Goal: Use online tool/utility: Utilize a website feature to perform a specific function

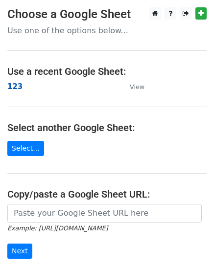
click at [14, 85] on strong "123" at bounding box center [14, 86] width 15 height 9
click at [18, 88] on strong "123" at bounding box center [14, 86] width 15 height 9
click at [17, 87] on strong "123" at bounding box center [14, 86] width 15 height 9
click at [15, 85] on strong "123" at bounding box center [14, 86] width 15 height 9
click at [14, 93] on main "Choose a Google Sheet Use one of the options below... Use a recent Google Sheet…" at bounding box center [107, 158] width 214 height 303
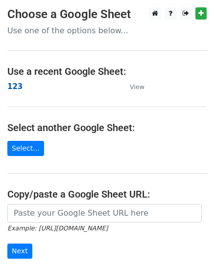
click at [14, 87] on strong "123" at bounding box center [14, 86] width 15 height 9
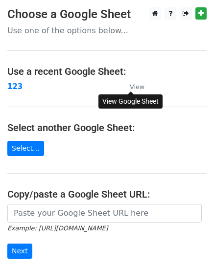
click at [138, 85] on small "View" at bounding box center [137, 86] width 15 height 7
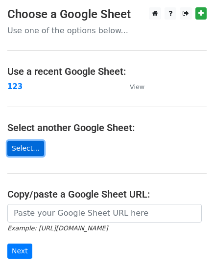
click at [29, 150] on link "Select..." at bounding box center [25, 148] width 37 height 15
click at [22, 144] on link "Select..." at bounding box center [25, 148] width 37 height 15
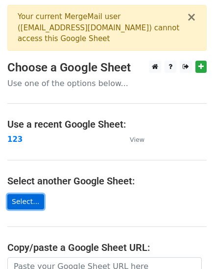
click at [27, 199] on link "Select..." at bounding box center [25, 201] width 37 height 15
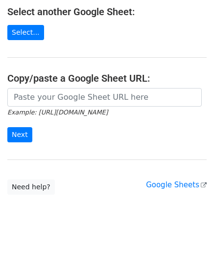
scroll to position [173, 0]
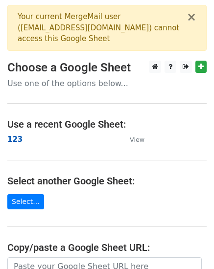
click at [13, 141] on strong "123" at bounding box center [14, 139] width 15 height 9
